Goal: Navigation & Orientation: Find specific page/section

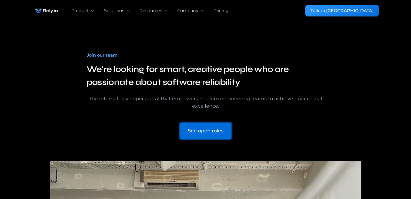
click at [207, 136] on link "See open roles" at bounding box center [205, 131] width 51 height 16
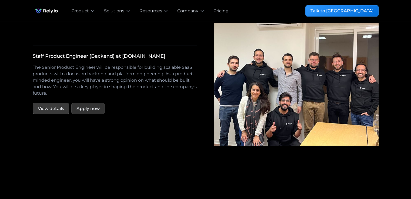
scroll to position [1002, 0]
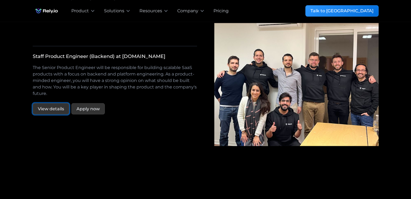
click at [58, 103] on link "View details" at bounding box center [51, 108] width 36 height 11
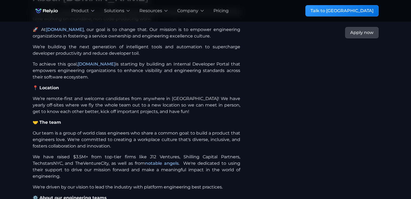
scroll to position [125, 0]
click at [54, 95] on p "We’re remote-first and welcome candidates from anywhere in [GEOGRAPHIC_DATA]! W…" at bounding box center [137, 104] width 208 height 19
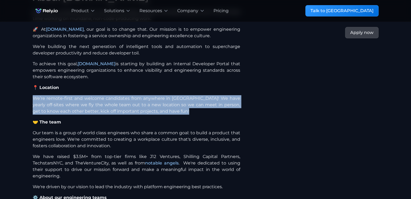
click at [54, 95] on p "We’re remote-first and welcome candidates from anywhere in [GEOGRAPHIC_DATA]! W…" at bounding box center [137, 104] width 208 height 19
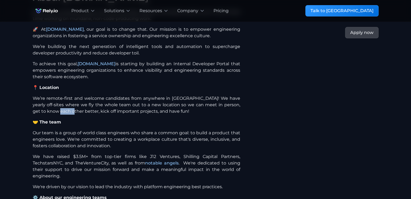
click at [54, 95] on p "We’re remote-first and welcome candidates from anywhere in [GEOGRAPHIC_DATA]! W…" at bounding box center [137, 104] width 208 height 19
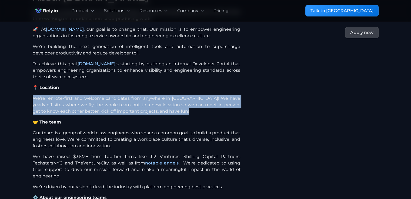
click at [54, 95] on p "We’re remote-first and welcome candidates from anywhere in [GEOGRAPHIC_DATA]! W…" at bounding box center [137, 104] width 208 height 19
drag, startPoint x: 54, startPoint y: 95, endPoint x: 29, endPoint y: 95, distance: 25.1
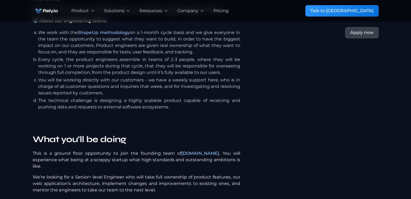
scroll to position [552, 0]
